Goal: Transaction & Acquisition: Register for event/course

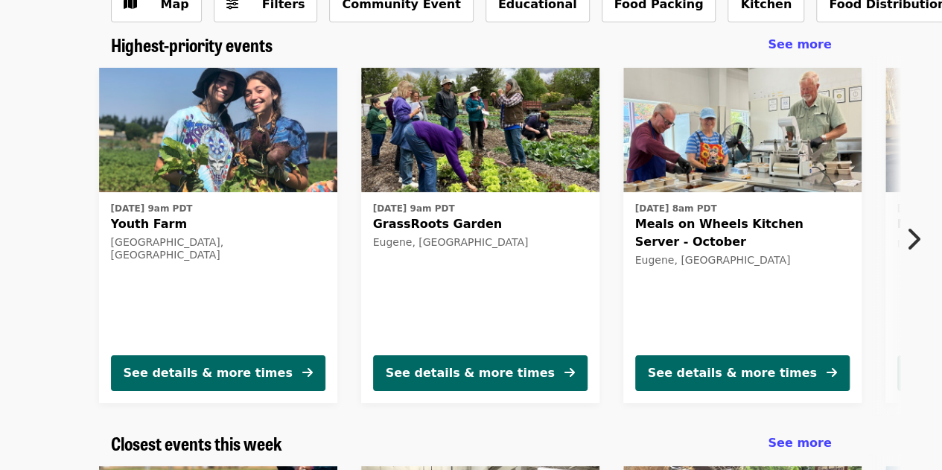
scroll to position [127, 0]
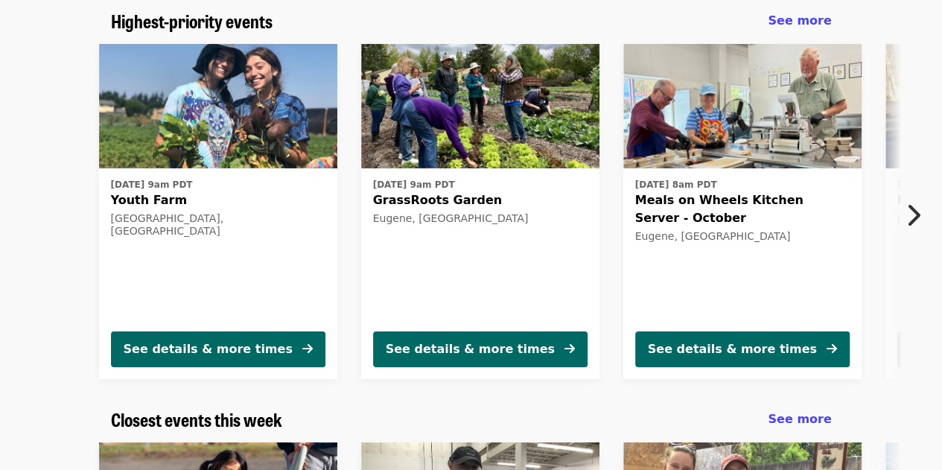
click at [919, 214] on icon "chevron-right icon" at bounding box center [912, 215] width 15 height 28
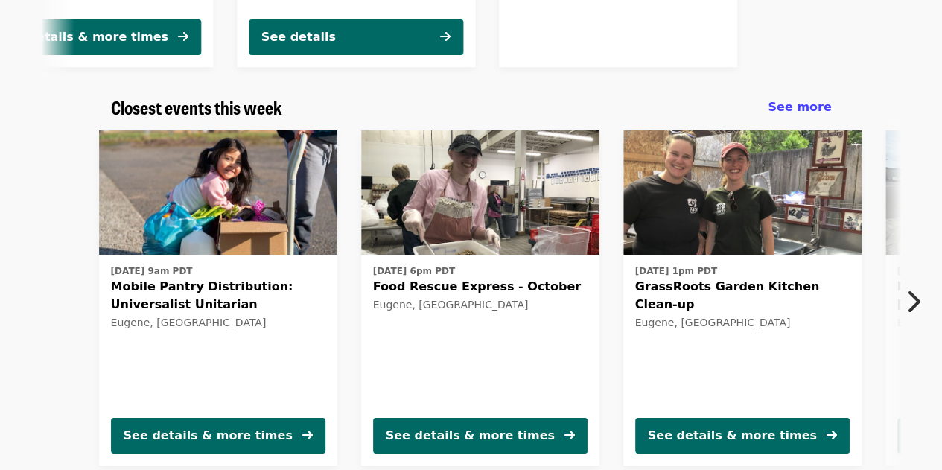
scroll to position [448, 0]
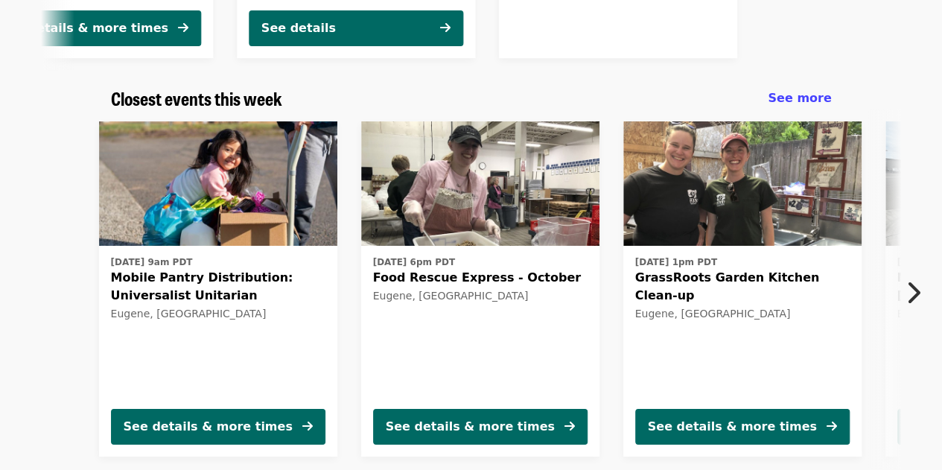
click at [917, 280] on icon "chevron-right icon" at bounding box center [912, 292] width 15 height 28
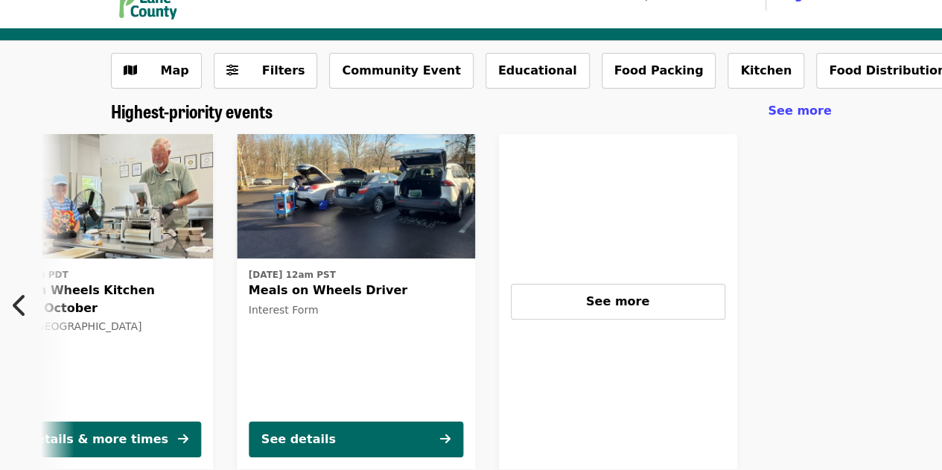
scroll to position [36, 0]
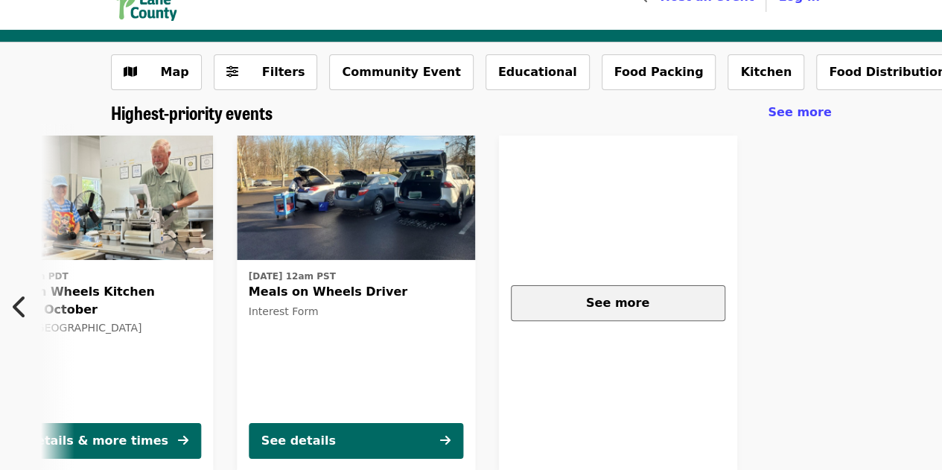
click at [612, 306] on span "See more" at bounding box center [617, 303] width 63 height 14
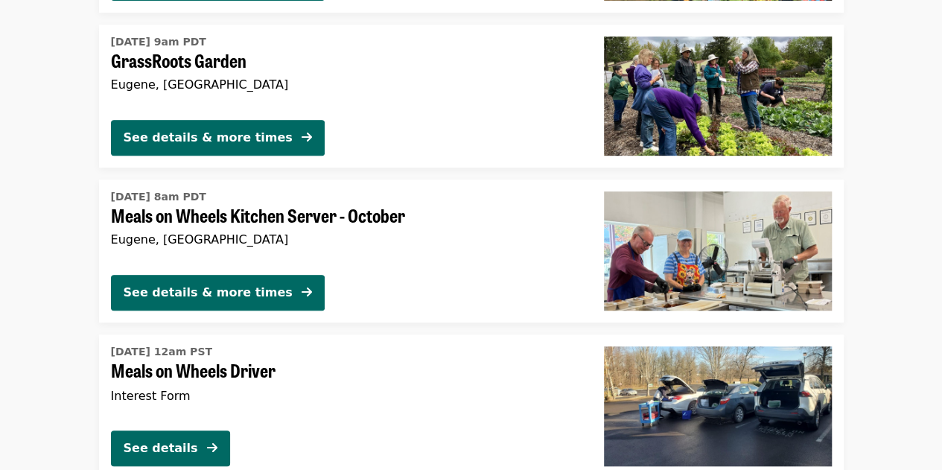
scroll to position [304, 0]
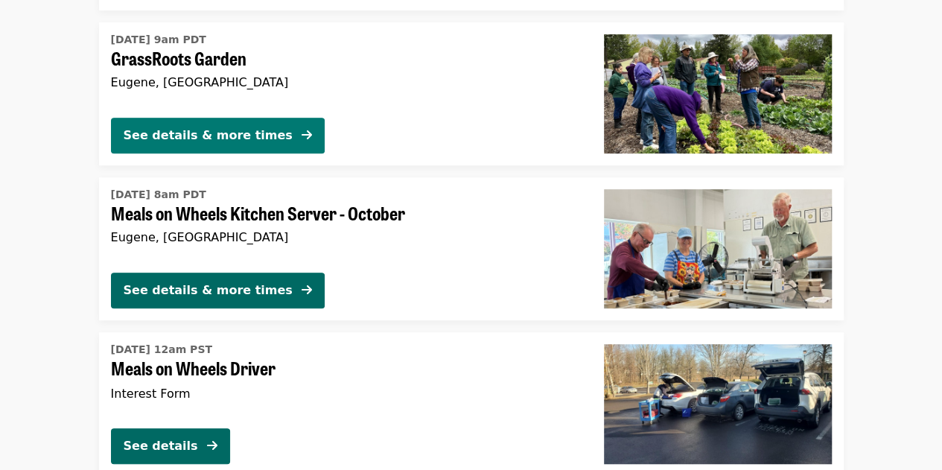
click at [198, 135] on div "See details & more times" at bounding box center [208, 136] width 169 height 18
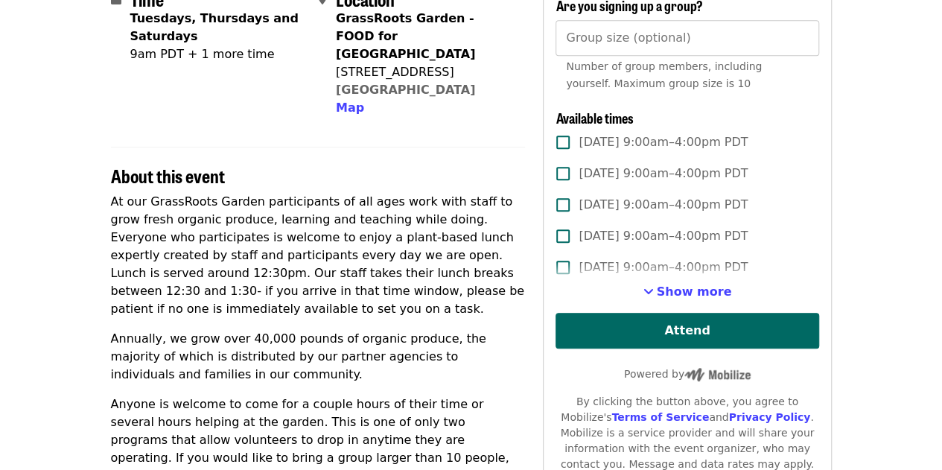
scroll to position [380, 0]
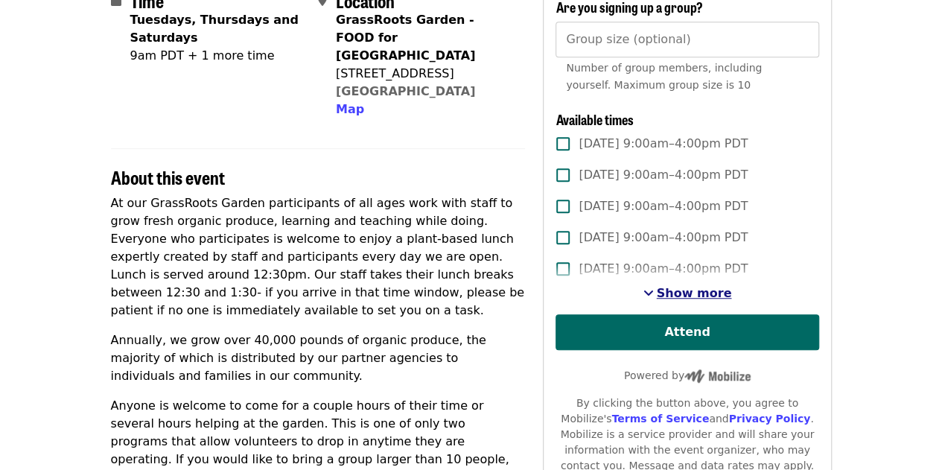
click at [665, 286] on span "Show more" at bounding box center [694, 293] width 75 height 14
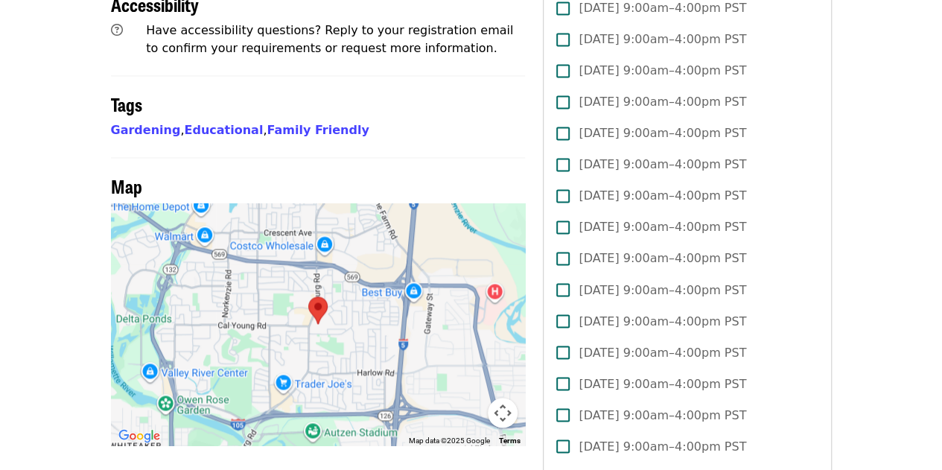
scroll to position [1153, 0]
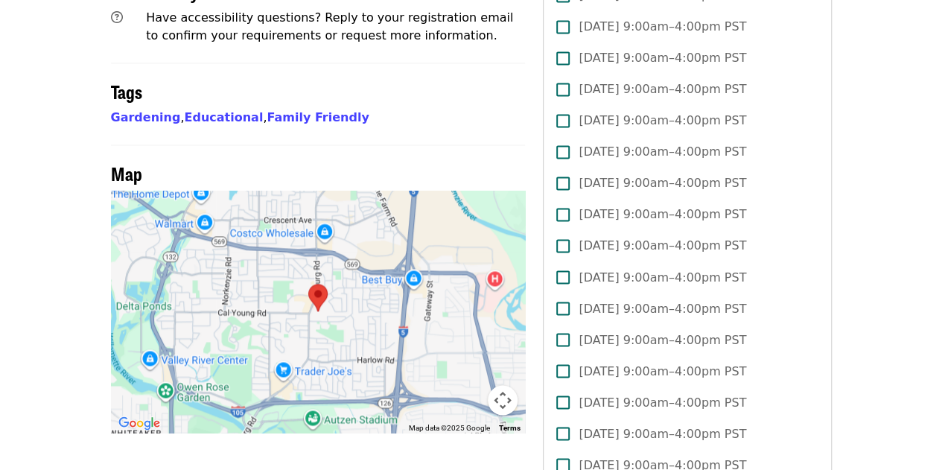
click at [319, 278] on img at bounding box center [317, 297] width 31 height 39
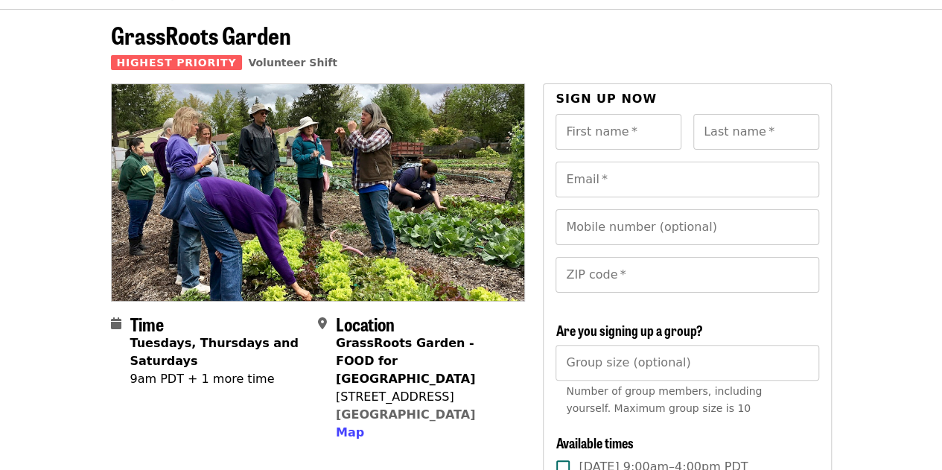
scroll to position [0, 0]
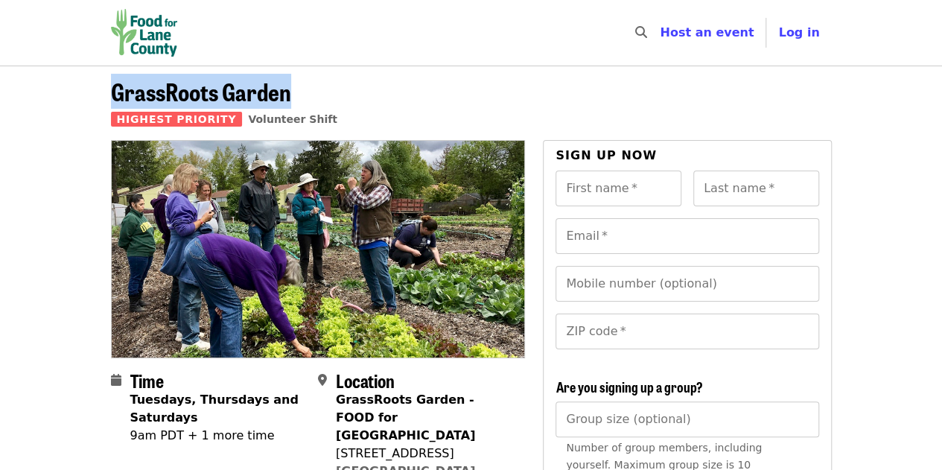
drag, startPoint x: 293, startPoint y: 96, endPoint x: 92, endPoint y: 92, distance: 201.8
click at [92, 92] on header "GrassRoots Garden Highest Priority Volunteer Shift" at bounding box center [471, 103] width 942 height 74
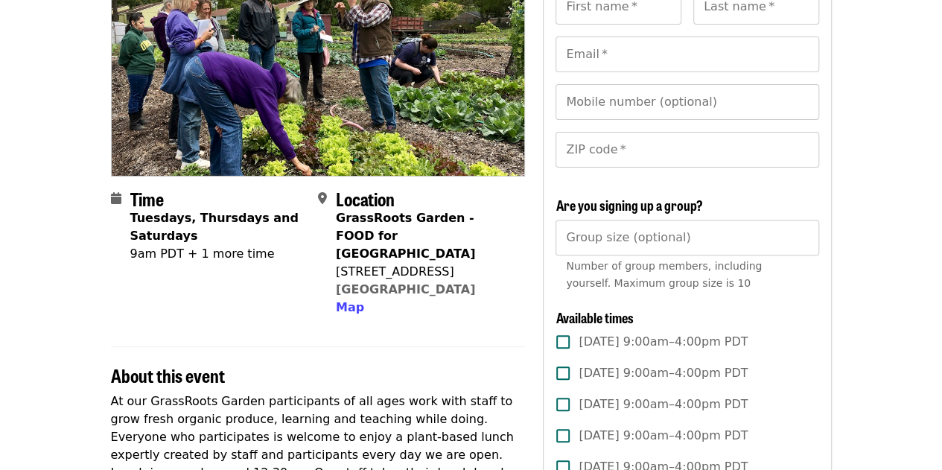
scroll to position [185, 0]
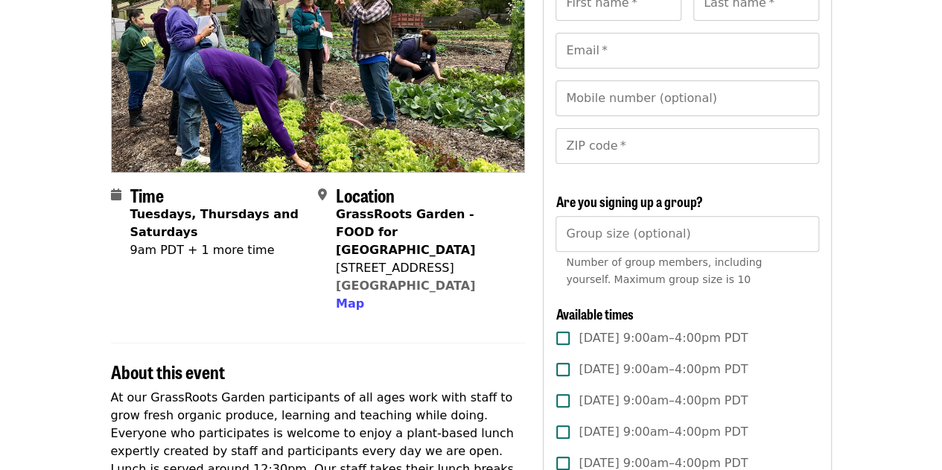
click at [273, 305] on section "Time Tuesdays, Thursdays and Saturdays 9am PDT + 1 more time Location GrassRoot…" at bounding box center [318, 255] width 415 height 141
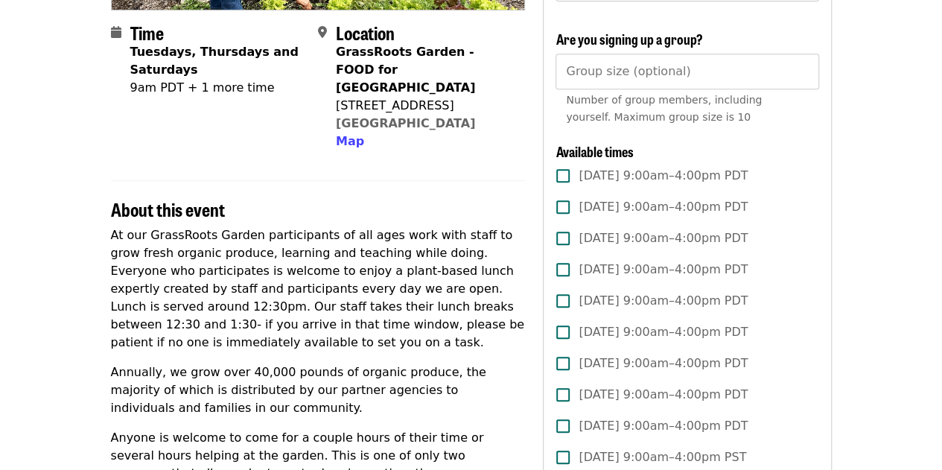
scroll to position [352, 0]
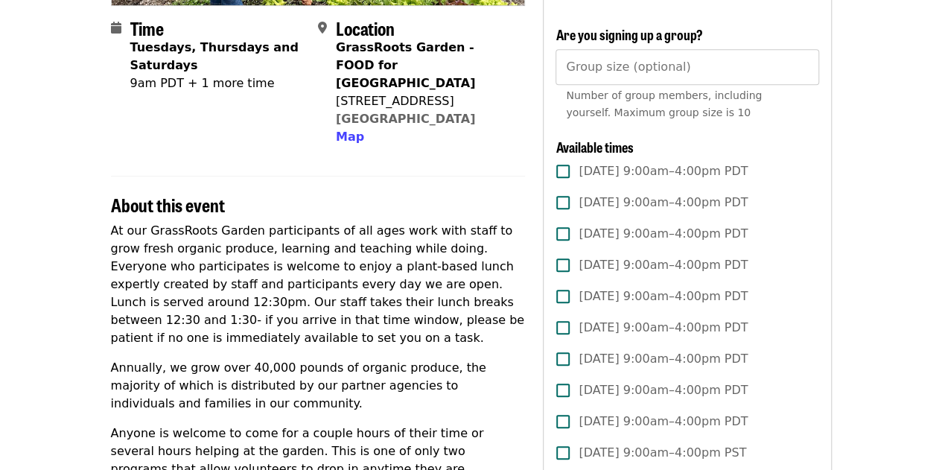
click at [307, 263] on p "At our GrassRoots Garden participants of all ages work with staff to grow fresh…" at bounding box center [318, 284] width 415 height 125
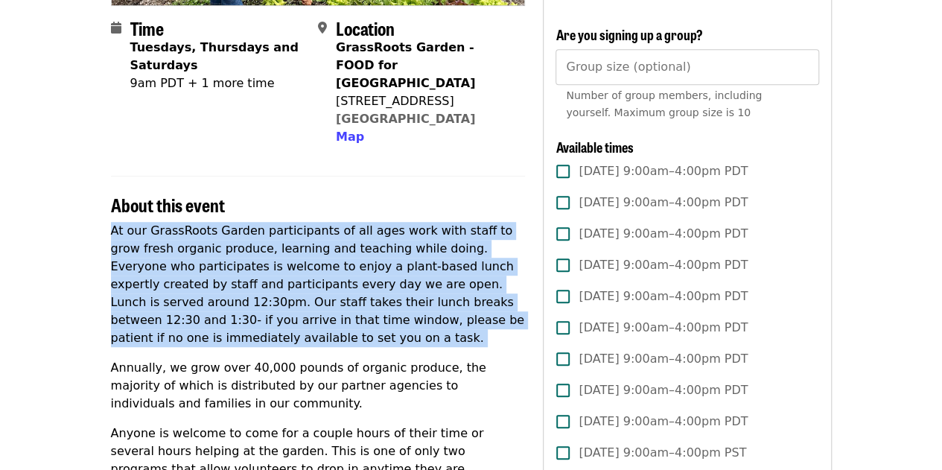
click at [307, 263] on p "At our GrassRoots Garden participants of all ages work with staff to grow fresh…" at bounding box center [318, 284] width 415 height 125
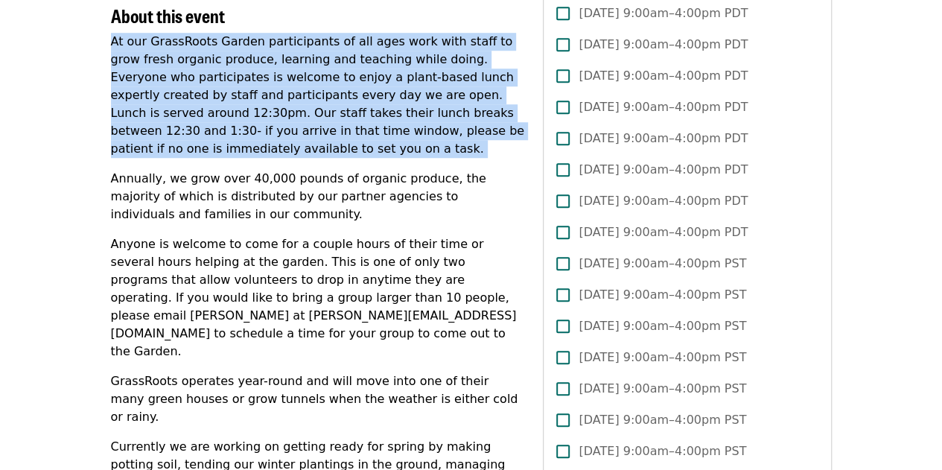
scroll to position [542, 0]
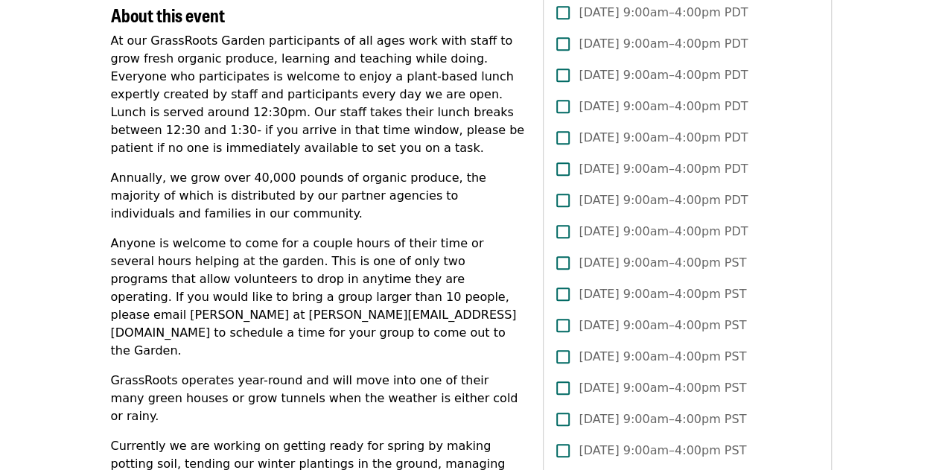
click at [307, 263] on p "Anyone is welcome to come for a couple hours of their time or several hours hel…" at bounding box center [318, 297] width 415 height 125
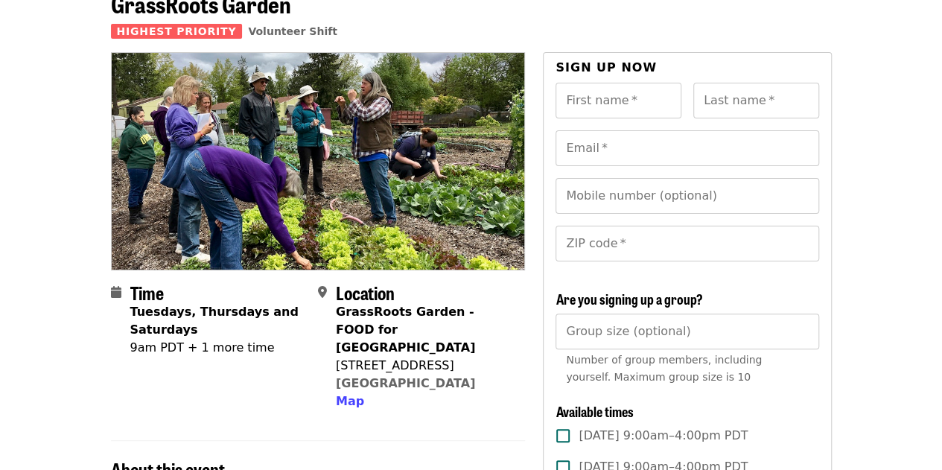
scroll to position [0, 0]
